Goal: Task Accomplishment & Management: Use online tool/utility

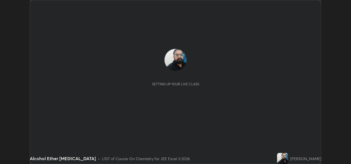
scroll to position [164, 351]
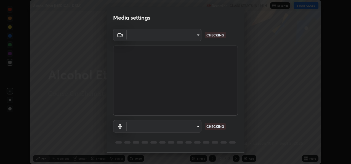
type input "fcbc606336747d805bd595eb40c6b5f29a1e1550cc5f4c8a38e7a1dcf20f99a9"
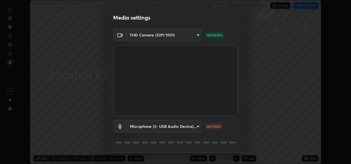
click at [177, 124] on body "Erase all Alcohol Ether [MEDICAL_DATA] Recording CLASS STARTS IN 1 MIN Settings…" at bounding box center [175, 82] width 351 height 164
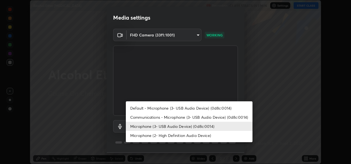
click at [173, 118] on li "Communications - Microphone (3- USB Audio Device) (0d8c:0014)" at bounding box center [189, 117] width 127 height 9
type input "communications"
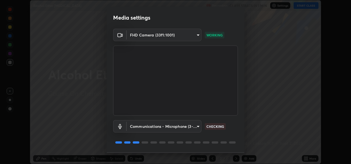
scroll to position [17, 0]
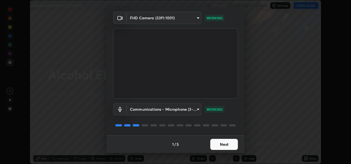
click at [219, 144] on button "Next" at bounding box center [224, 144] width 28 height 11
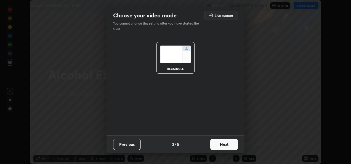
scroll to position [0, 0]
click at [220, 146] on button "Next" at bounding box center [224, 144] width 28 height 11
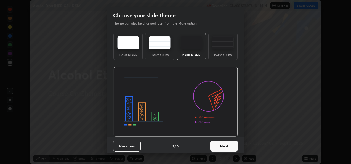
click at [226, 147] on button "Next" at bounding box center [224, 146] width 28 height 11
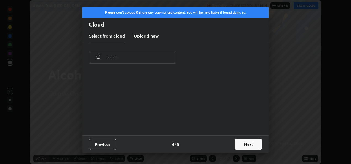
click at [236, 146] on button "Next" at bounding box center [249, 144] width 28 height 11
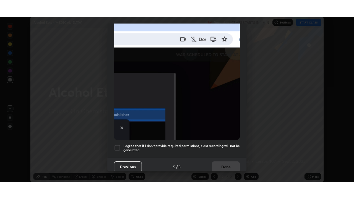
scroll to position [130, 0]
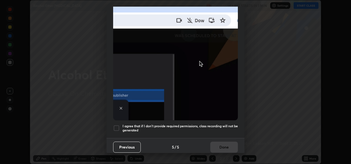
click at [119, 125] on div at bounding box center [116, 128] width 7 height 7
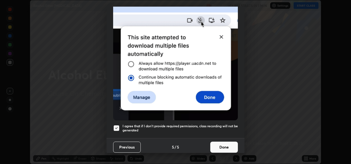
click at [215, 143] on button "Done" at bounding box center [224, 147] width 28 height 11
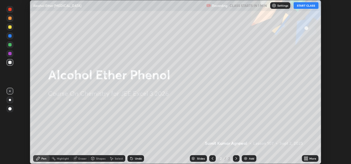
click at [300, 6] on button "START CLASS" at bounding box center [306, 5] width 25 height 7
click at [307, 159] on icon at bounding box center [307, 159] width 1 height 1
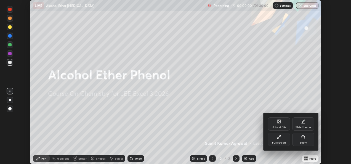
click at [280, 140] on div "Full screen" at bounding box center [279, 139] width 22 height 13
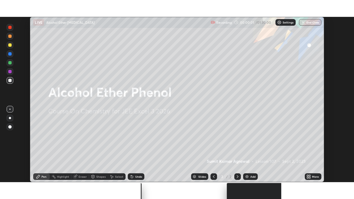
scroll to position [199, 354]
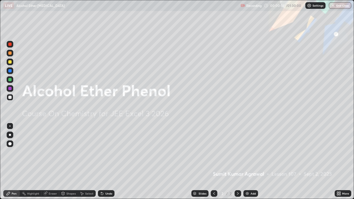
click at [249, 164] on div "Add" at bounding box center [250, 193] width 15 height 7
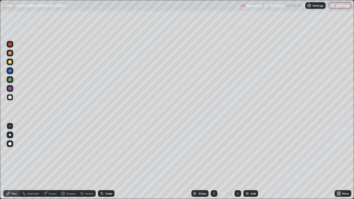
click at [107, 164] on div "Undo" at bounding box center [108, 193] width 7 height 3
click at [13, 164] on div "Pen" at bounding box center [14, 193] width 5 height 3
click at [103, 164] on icon at bounding box center [102, 193] width 4 height 4
click at [107, 164] on div "Undo" at bounding box center [106, 193] width 17 height 7
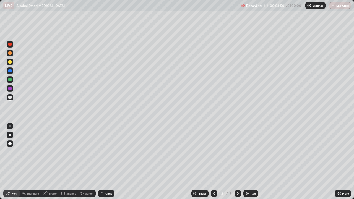
click at [110, 164] on div "Undo" at bounding box center [106, 193] width 17 height 7
click at [109, 164] on div "Undo" at bounding box center [106, 193] width 17 height 7
click at [105, 164] on div "Undo" at bounding box center [106, 193] width 17 height 7
click at [104, 164] on div "Undo" at bounding box center [106, 193] width 17 height 7
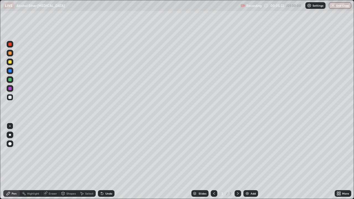
click at [54, 164] on div "Eraser" at bounding box center [53, 193] width 8 height 3
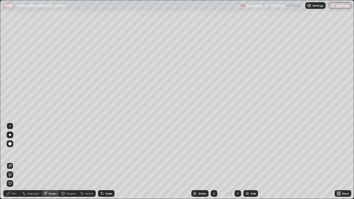
click at [13, 164] on div "Pen" at bounding box center [14, 193] width 5 height 3
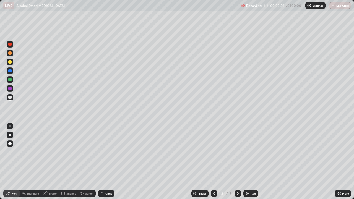
click at [105, 164] on div "Undo" at bounding box center [106, 193] width 17 height 7
click at [53, 164] on div "Eraser" at bounding box center [53, 193] width 8 height 3
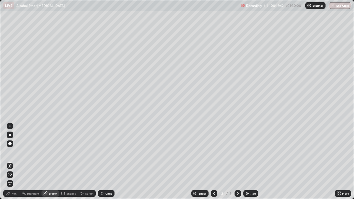
click at [250, 164] on div "Add" at bounding box center [252, 193] width 5 height 3
click at [12, 164] on div "Pen" at bounding box center [14, 193] width 5 height 3
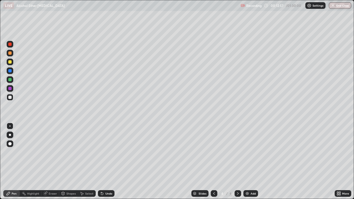
click at [110, 164] on div "Undo" at bounding box center [106, 193] width 17 height 7
click at [111, 164] on div "Undo" at bounding box center [106, 193] width 17 height 7
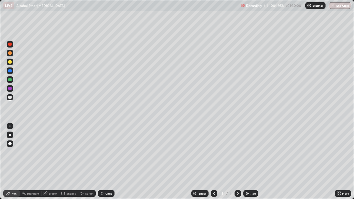
click at [111, 164] on div "Undo" at bounding box center [105, 193] width 19 height 11
click at [49, 164] on div "Eraser" at bounding box center [53, 193] width 8 height 3
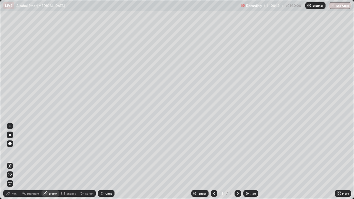
click at [16, 164] on div "Pen" at bounding box center [14, 193] width 5 height 3
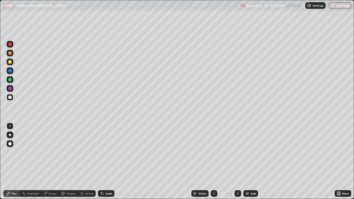
click at [249, 164] on div "Add" at bounding box center [250, 193] width 15 height 7
click at [109, 164] on div "Undo" at bounding box center [105, 193] width 19 height 11
click at [111, 164] on div "Undo" at bounding box center [105, 193] width 19 height 11
click at [108, 164] on div "Undo" at bounding box center [108, 193] width 7 height 3
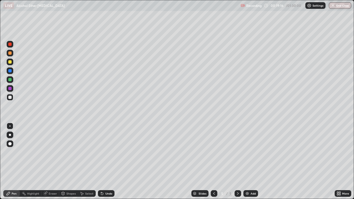
click at [108, 164] on div "Undo" at bounding box center [108, 193] width 7 height 3
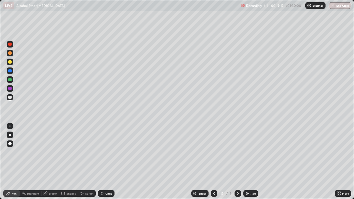
click at [109, 164] on div "Undo" at bounding box center [108, 193] width 7 height 3
click at [249, 164] on div "Add" at bounding box center [250, 193] width 15 height 7
click at [105, 164] on div "Undo" at bounding box center [108, 193] width 7 height 3
click at [104, 164] on div "Undo" at bounding box center [106, 193] width 17 height 7
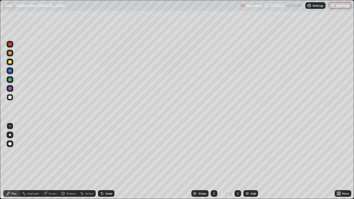
click at [103, 164] on icon at bounding box center [102, 193] width 4 height 4
click at [109, 164] on div "Undo" at bounding box center [108, 193] width 7 height 3
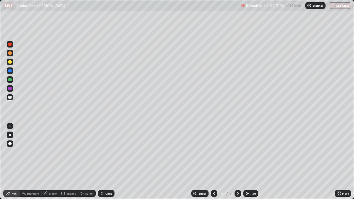
click at [108, 164] on div "Undo" at bounding box center [108, 193] width 7 height 3
click at [107, 164] on div "Undo" at bounding box center [106, 193] width 17 height 7
click at [106, 164] on div "Undo" at bounding box center [106, 193] width 17 height 7
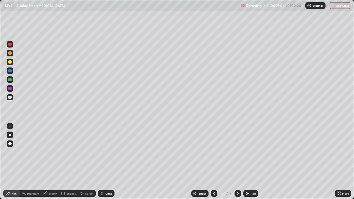
click at [105, 164] on div "Undo" at bounding box center [106, 193] width 17 height 7
click at [106, 164] on div "Undo" at bounding box center [106, 193] width 17 height 7
click at [105, 164] on div "Undo" at bounding box center [106, 193] width 17 height 7
click at [105, 164] on div "Undo" at bounding box center [105, 193] width 19 height 11
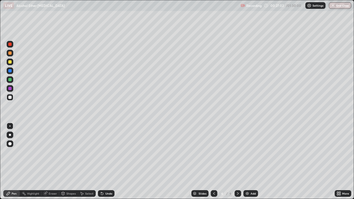
click at [105, 164] on div "Undo" at bounding box center [105, 193] width 19 height 11
click at [106, 164] on div "Undo" at bounding box center [105, 193] width 19 height 11
click at [103, 164] on div "Undo" at bounding box center [105, 193] width 19 height 11
click at [53, 164] on div "Eraser" at bounding box center [53, 193] width 8 height 3
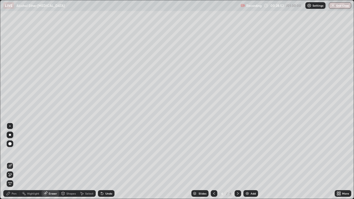
click at [10, 164] on icon at bounding box center [8, 193] width 4 height 4
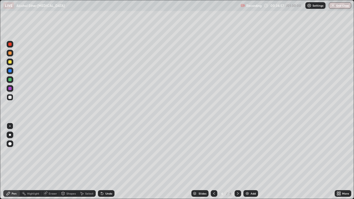
click at [213, 164] on icon at bounding box center [214, 193] width 4 height 4
click at [237, 164] on icon at bounding box center [237, 193] width 4 height 4
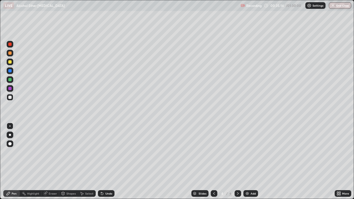
click at [237, 164] on icon at bounding box center [237, 193] width 4 height 4
click at [234, 164] on div at bounding box center [237, 193] width 7 height 7
click at [105, 164] on div "Undo" at bounding box center [108, 193] width 7 height 3
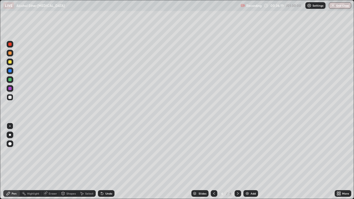
click at [104, 164] on div "Undo" at bounding box center [106, 193] width 17 height 7
click at [249, 164] on div "Add" at bounding box center [250, 193] width 15 height 7
click at [248, 164] on img at bounding box center [247, 193] width 4 height 4
click at [214, 164] on icon at bounding box center [214, 193] width 4 height 4
click at [237, 164] on icon at bounding box center [237, 193] width 4 height 4
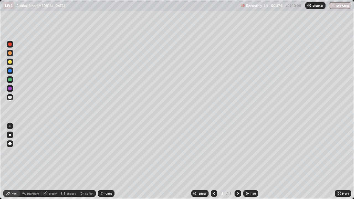
click at [249, 164] on div "Add" at bounding box center [250, 193] width 15 height 7
click at [213, 164] on icon at bounding box center [214, 193] width 4 height 4
click at [237, 164] on icon at bounding box center [237, 193] width 4 height 4
click at [103, 164] on icon at bounding box center [102, 193] width 4 height 4
click at [110, 164] on div "Undo" at bounding box center [106, 193] width 17 height 7
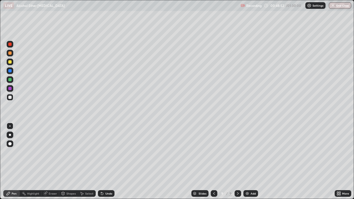
click at [110, 164] on div "Undo" at bounding box center [106, 193] width 17 height 7
click at [107, 164] on div "Undo" at bounding box center [108, 193] width 7 height 3
click at [213, 164] on icon at bounding box center [214, 193] width 4 height 4
click at [236, 164] on icon at bounding box center [237, 193] width 4 height 4
click at [213, 164] on icon at bounding box center [214, 193] width 4 height 4
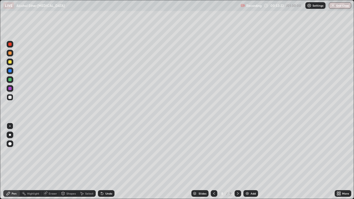
click at [238, 164] on icon at bounding box center [237, 193] width 4 height 4
click at [247, 164] on img at bounding box center [247, 193] width 4 height 4
click at [213, 164] on icon at bounding box center [213, 193] width 4 height 4
click at [237, 164] on icon at bounding box center [237, 193] width 4 height 4
click at [105, 164] on div "Undo" at bounding box center [108, 193] width 7 height 3
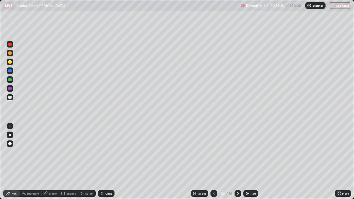
click at [106, 164] on div "Undo" at bounding box center [106, 193] width 17 height 7
click at [248, 164] on img at bounding box center [247, 193] width 4 height 4
click at [213, 164] on icon at bounding box center [214, 193] width 4 height 4
click at [236, 164] on icon at bounding box center [237, 193] width 4 height 4
click at [6, 62] on div at bounding box center [10, 61] width 9 height 9
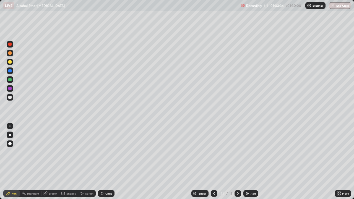
click at [6, 61] on div at bounding box center [10, 61] width 9 height 9
click at [106, 164] on div "Undo" at bounding box center [108, 193] width 7 height 3
click at [107, 164] on div "Undo" at bounding box center [108, 193] width 7 height 3
click at [10, 97] on div at bounding box center [9, 97] width 3 height 3
click at [107, 164] on div "Undo" at bounding box center [106, 193] width 17 height 7
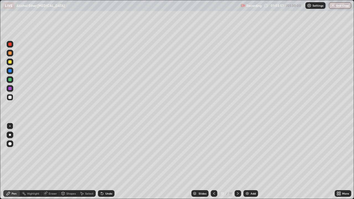
click at [108, 164] on div "Undo" at bounding box center [108, 193] width 7 height 3
click at [109, 164] on div "Undo" at bounding box center [108, 193] width 7 height 3
click at [105, 164] on div "Undo" at bounding box center [108, 193] width 7 height 3
click at [106, 164] on div "Undo" at bounding box center [108, 193] width 7 height 3
click at [106, 164] on div "Undo" at bounding box center [106, 193] width 17 height 7
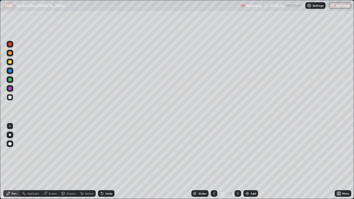
click at [106, 164] on div "Undo" at bounding box center [106, 193] width 17 height 7
click at [107, 164] on div "Undo" at bounding box center [106, 193] width 17 height 7
click at [110, 164] on div "Undo" at bounding box center [106, 193] width 17 height 7
click at [111, 164] on div "Undo" at bounding box center [106, 193] width 17 height 7
click at [246, 164] on div "Add" at bounding box center [250, 193] width 15 height 7
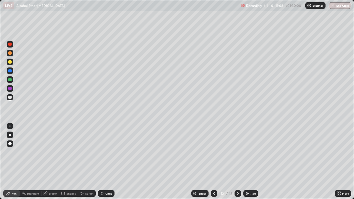
click at [51, 164] on div "Eraser" at bounding box center [53, 193] width 8 height 3
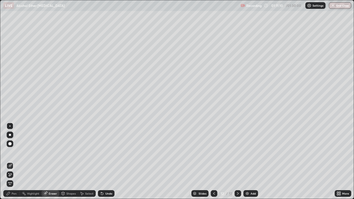
click at [14, 164] on div "Pen" at bounding box center [14, 193] width 5 height 3
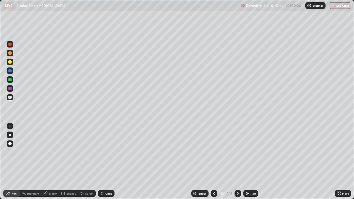
click at [314, 164] on div "Slides 12 / 12 Add" at bounding box center [224, 193] width 220 height 11
click at [336, 164] on div "More" at bounding box center [342, 193] width 17 height 7
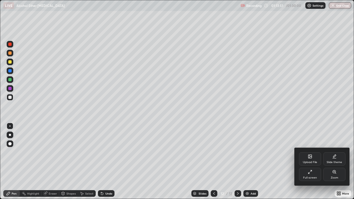
click at [251, 164] on div at bounding box center [177, 99] width 354 height 199
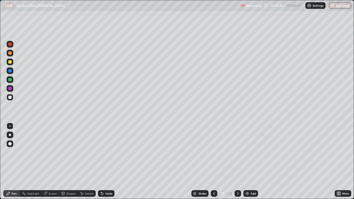
click at [51, 164] on div "Eraser" at bounding box center [50, 193] width 18 height 7
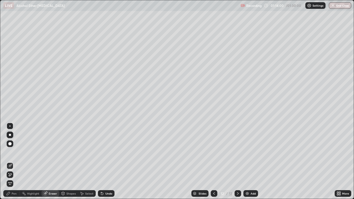
click at [15, 164] on div "Pen" at bounding box center [14, 193] width 5 height 3
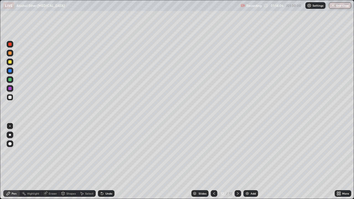
click at [285, 164] on div "Slides 12 / 12 Add" at bounding box center [224, 193] width 220 height 11
click at [292, 164] on div "Slides 12 / 12 Add" at bounding box center [224, 193] width 220 height 11
click at [296, 164] on div "Slides 12 / 12 Add" at bounding box center [224, 193] width 220 height 11
click at [297, 164] on div "Slides 12 / 12 Add" at bounding box center [224, 193] width 220 height 11
click at [252, 164] on div "Add" at bounding box center [250, 193] width 15 height 7
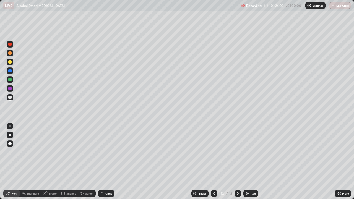
click at [339, 8] on button "End Class" at bounding box center [339, 5] width 22 height 7
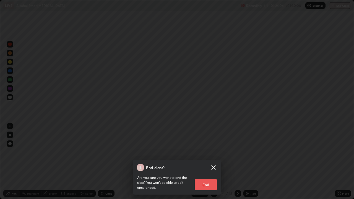
click at [208, 164] on button "End" at bounding box center [205, 184] width 22 height 11
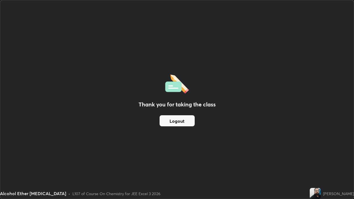
click at [187, 118] on button "Logout" at bounding box center [176, 120] width 35 height 11
